Goal: Transaction & Acquisition: Purchase product/service

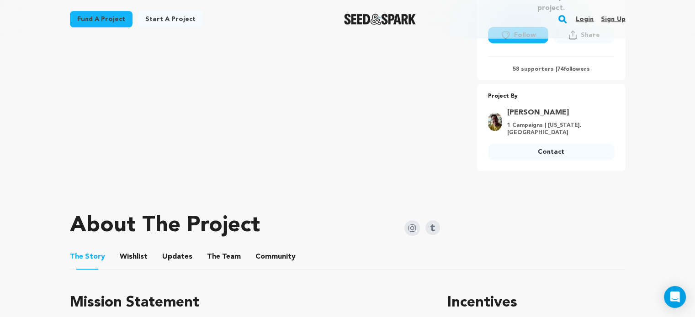
scroll to position [46, 0]
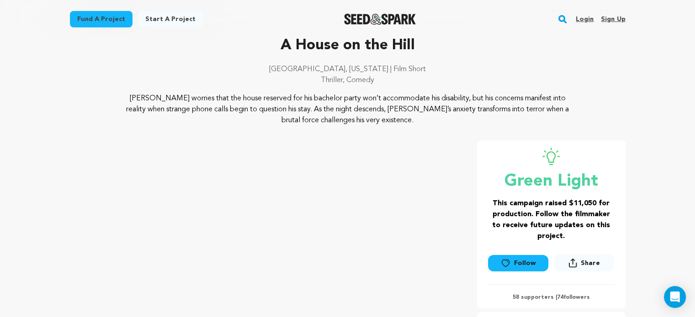
drag, startPoint x: 98, startPoint y: 43, endPoint x: 105, endPoint y: 31, distance: 14.3
click at [98, 43] on p "A House on the Hill" at bounding box center [347, 46] width 555 height 22
drag, startPoint x: 105, startPoint y: 31, endPoint x: 117, endPoint y: 22, distance: 15.3
click at [108, 30] on div "Fund a project Start a project Search Login Sign up Start a project" at bounding box center [347, 19] width 585 height 38
click at [121, 20] on link "Fund a project" at bounding box center [101, 19] width 63 height 16
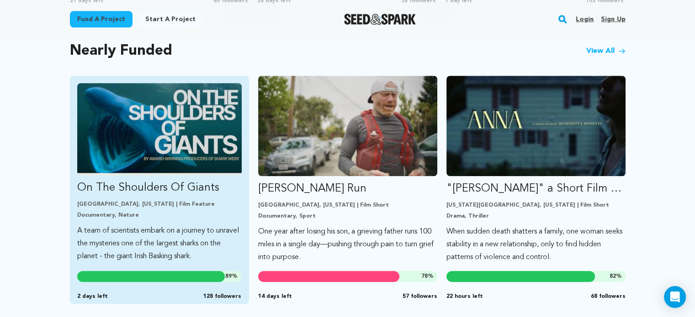
scroll to position [868, 0]
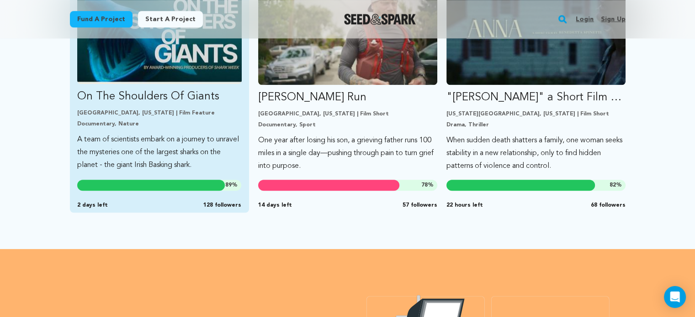
click at [186, 129] on link "On The Shoulders Of Giants Baltimore, Maryland | Film Feature Documentary, Natu…" at bounding box center [159, 82] width 164 height 180
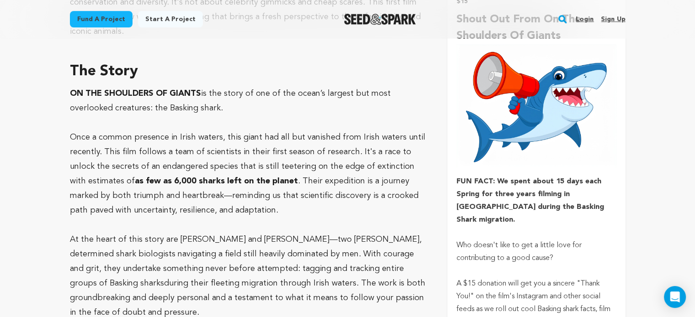
scroll to position [548, 0]
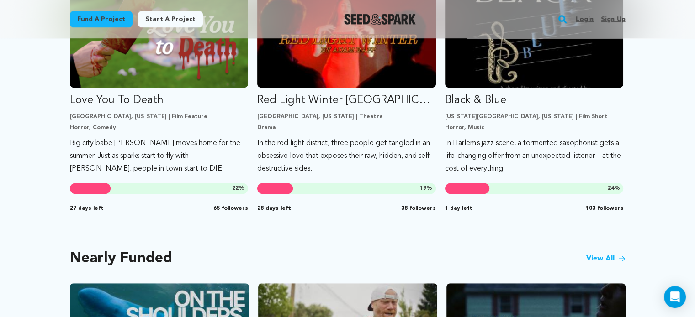
scroll to position [685, 0]
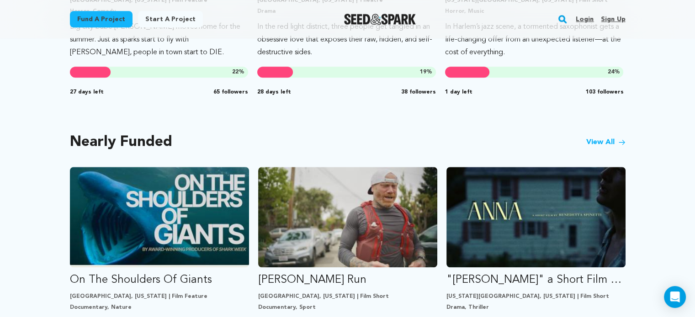
click at [585, 142] on div "Nearly Funded View All" at bounding box center [347, 142] width 555 height 13
click at [597, 142] on link "View All" at bounding box center [605, 142] width 39 height 11
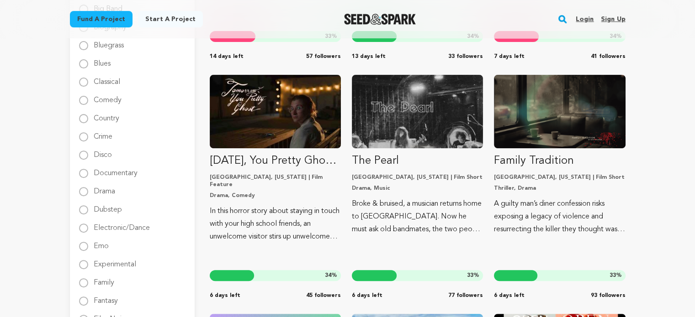
scroll to position [320, 0]
click at [113, 101] on label "Comedy" at bounding box center [108, 97] width 28 height 15
click at [88, 101] on input "Comedy" at bounding box center [83, 100] width 9 height 9
radio input "true"
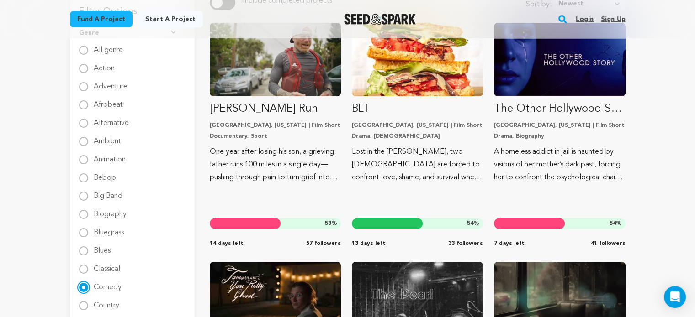
scroll to position [0, 0]
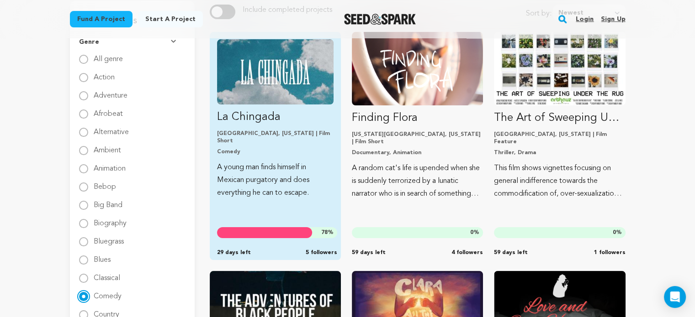
scroll to position [137, 0]
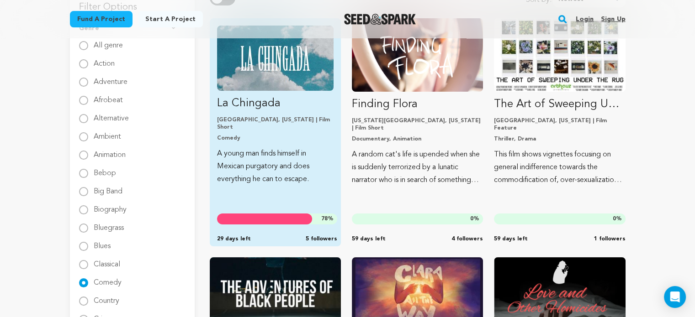
click at [291, 98] on p "La Chingada" at bounding box center [275, 103] width 116 height 15
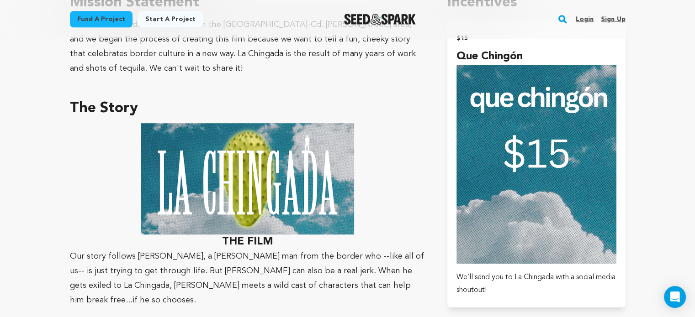
scroll to position [457, 0]
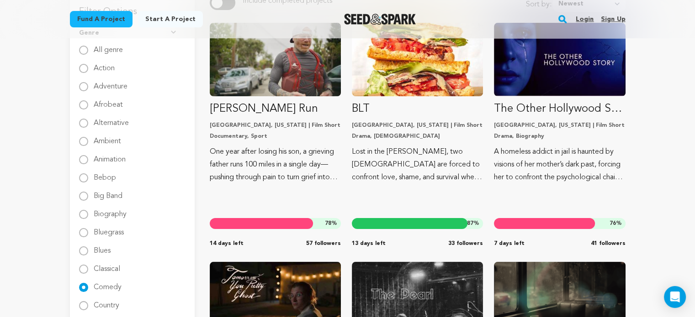
scroll to position [130, 0]
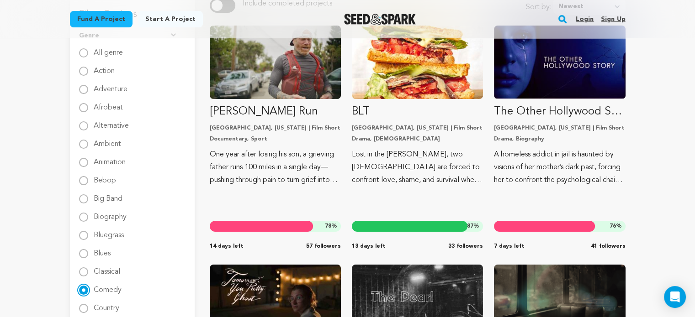
click at [87, 290] on input "Comedy" at bounding box center [83, 290] width 9 height 9
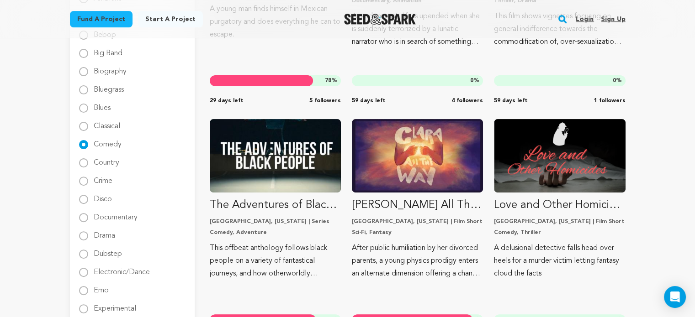
scroll to position [320, 0]
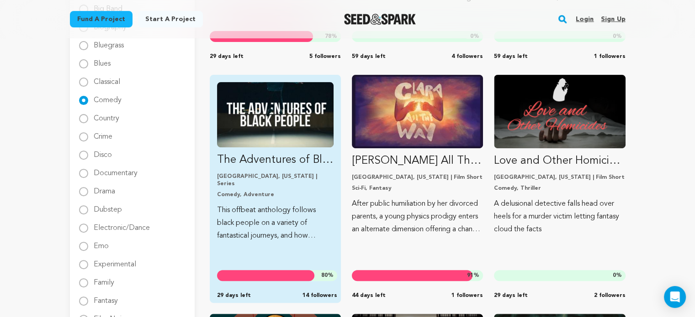
click at [264, 163] on p "The Adventures of Black People" at bounding box center [275, 160] width 116 height 15
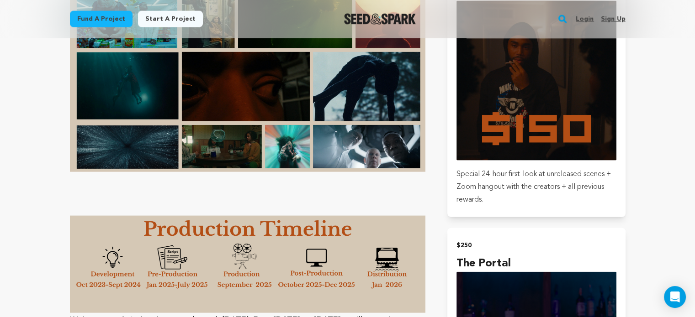
scroll to position [1918, 0]
